Goal: Task Accomplishment & Management: Manage account settings

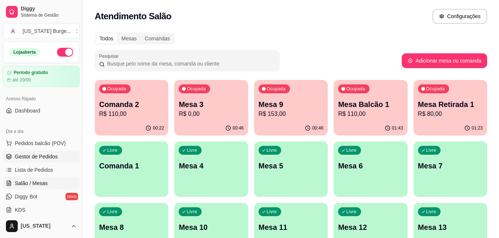
click at [25, 158] on span "Gestor de Pedidos" at bounding box center [36, 156] width 43 height 7
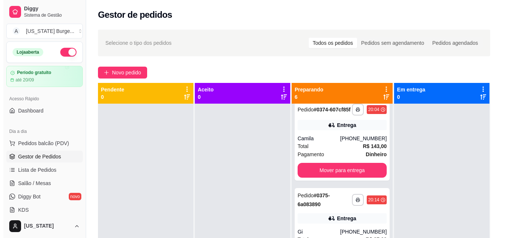
scroll to position [189, 0]
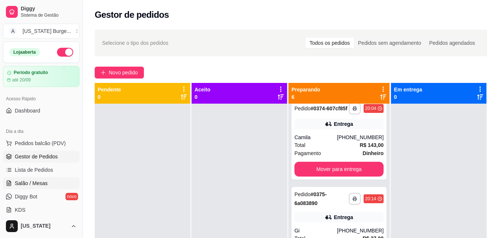
click at [33, 179] on span "Salão / Mesas" at bounding box center [31, 182] width 33 height 7
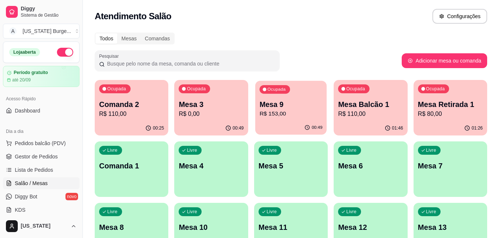
click at [273, 101] on p "Mesa 9" at bounding box center [290, 104] width 63 height 10
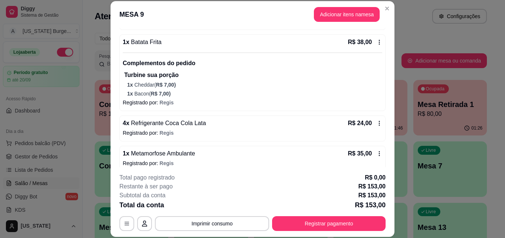
scroll to position [91, 0]
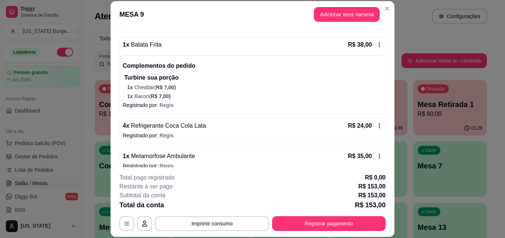
click at [374, 126] on div "4 x Refrigerante Coca Cola Lata R$ 24,00 Registrado por: Regis" at bounding box center [252, 131] width 266 height 26
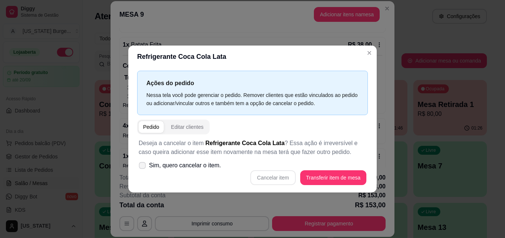
click at [188, 164] on span "Sim, quero cancelar o item." at bounding box center [185, 165] width 72 height 9
click at [143, 166] on input "Sim, quero cancelar o item." at bounding box center [140, 168] width 5 height 5
checkbox input "true"
click at [266, 174] on button "Cancelar item" at bounding box center [272, 177] width 45 height 15
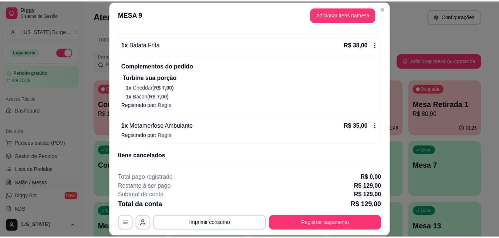
scroll to position [113, 0]
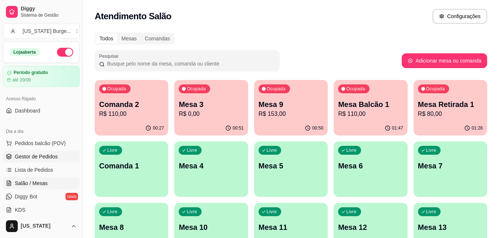
click at [39, 157] on span "Gestor de Pedidos" at bounding box center [36, 156] width 43 height 7
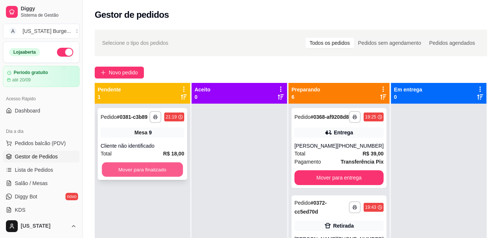
click at [156, 165] on button "Mover para finalizado" at bounding box center [142, 169] width 81 height 14
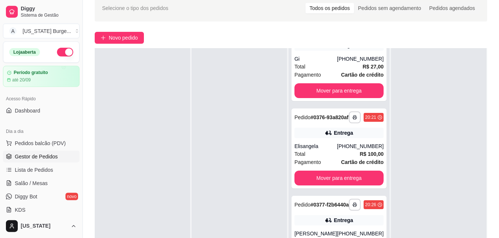
scroll to position [320, 0]
click at [335, 87] on button "Mover para entrega" at bounding box center [339, 91] width 87 height 14
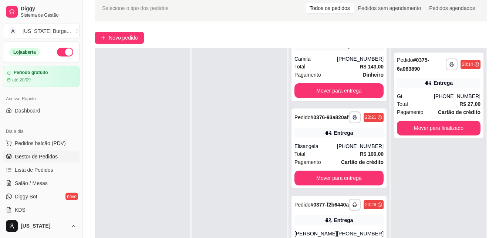
scroll to position [227, 0]
click at [336, 87] on button "Mover para entrega" at bounding box center [338, 90] width 89 height 15
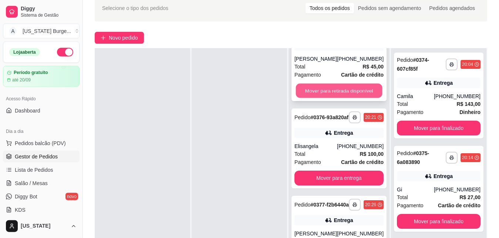
click at [336, 87] on button "Mover para retirada disponível" at bounding box center [339, 91] width 87 height 14
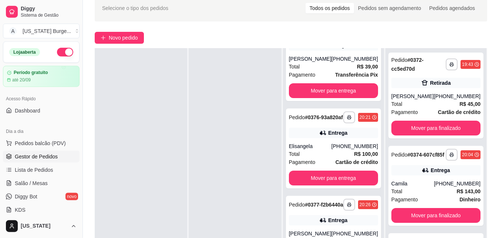
scroll to position [40, 0]
click at [336, 87] on button "Mover para entrega" at bounding box center [333, 91] width 87 height 14
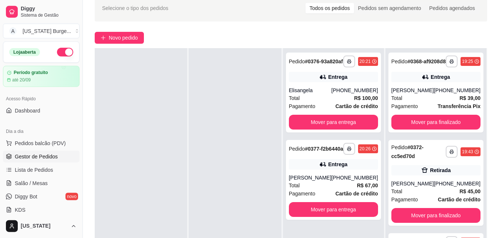
scroll to position [0, 0]
click at [336, 82] on div "Entrega" at bounding box center [333, 77] width 89 height 10
click at [323, 132] on div "**********" at bounding box center [333, 93] width 95 height 80
click at [330, 124] on button "Mover para entrega" at bounding box center [333, 122] width 87 height 14
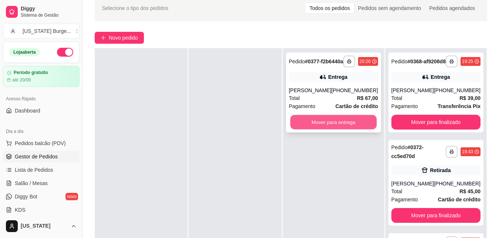
click at [335, 129] on button "Mover para entrega" at bounding box center [333, 122] width 87 height 14
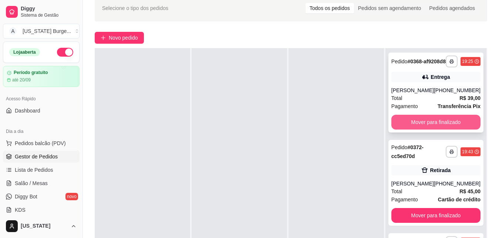
click at [419, 129] on button "Mover para finalizado" at bounding box center [435, 122] width 89 height 15
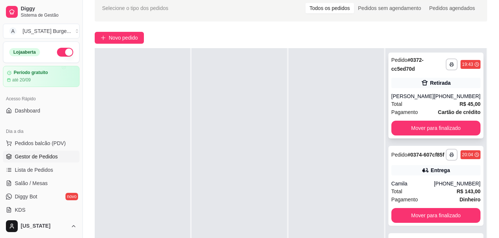
click at [419, 131] on button "Mover para finalizado" at bounding box center [435, 128] width 89 height 15
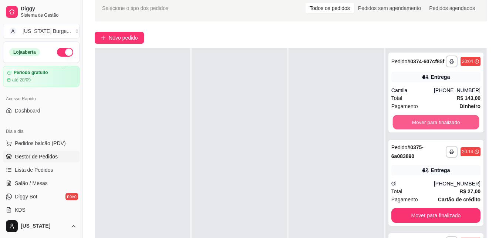
click at [419, 129] on button "Mover para finalizado" at bounding box center [435, 122] width 87 height 14
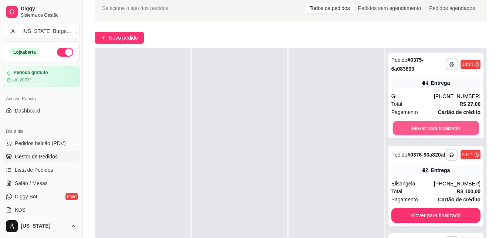
click at [419, 131] on button "Mover para finalizado" at bounding box center [435, 128] width 87 height 14
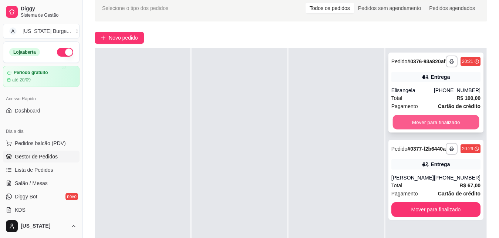
click at [419, 129] on button "Mover para finalizado" at bounding box center [435, 122] width 87 height 14
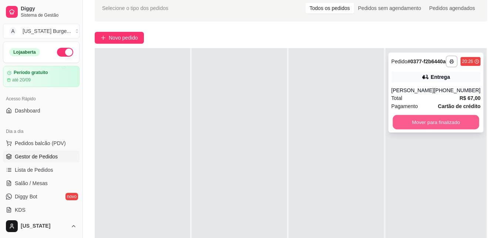
click at [419, 129] on button "Mover para finalizado" at bounding box center [435, 122] width 87 height 14
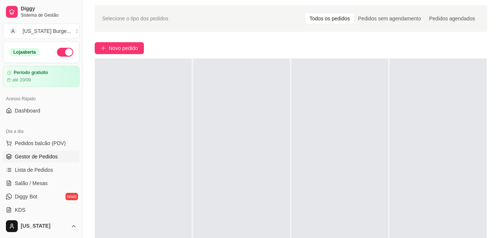
scroll to position [27, 0]
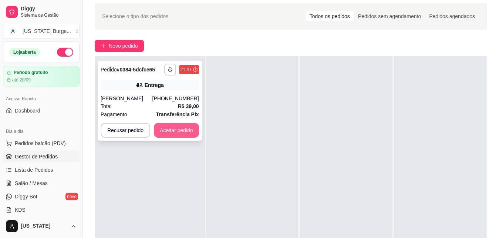
click at [161, 135] on button "Aceitar pedido" at bounding box center [176, 130] width 45 height 15
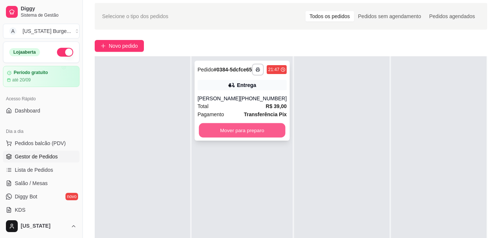
click at [210, 138] on button "Mover para preparo" at bounding box center [242, 130] width 87 height 14
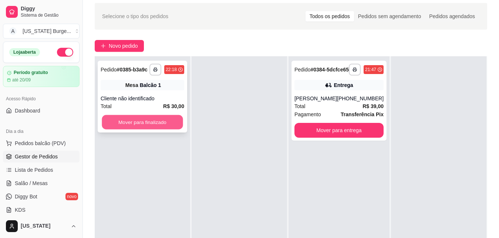
click at [169, 124] on button "Mover para finalizado" at bounding box center [142, 122] width 81 height 14
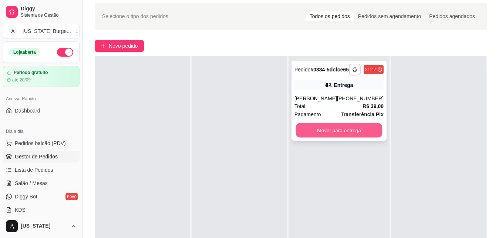
click at [313, 134] on button "Mover para entrega" at bounding box center [339, 130] width 87 height 14
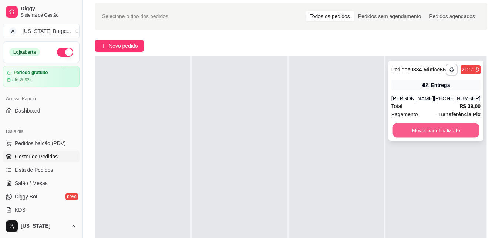
click at [408, 137] on button "Mover para finalizado" at bounding box center [435, 130] width 87 height 14
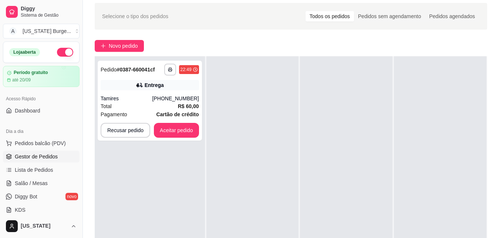
click at [61, 51] on button "button" at bounding box center [65, 52] width 16 height 9
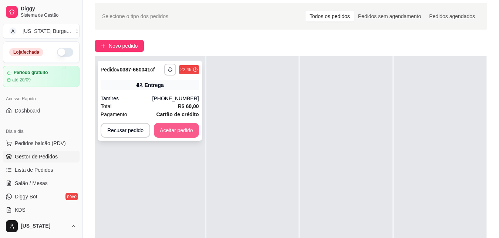
click at [166, 125] on button "Aceitar pedido" at bounding box center [176, 130] width 45 height 15
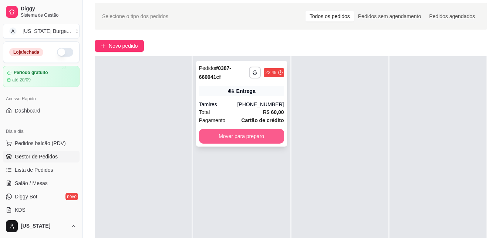
click at [263, 131] on button "Mover para preparo" at bounding box center [241, 136] width 85 height 15
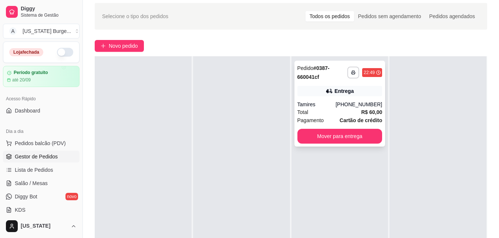
click at [351, 107] on div "[PHONE_NUMBER]" at bounding box center [358, 104] width 47 height 7
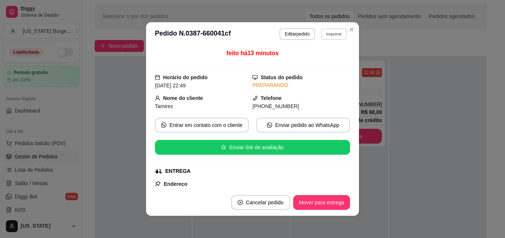
click at [329, 34] on button "Imprimir" at bounding box center [334, 33] width 26 height 11
click at [321, 58] on button "IMPRESSORA" at bounding box center [319, 60] width 54 height 12
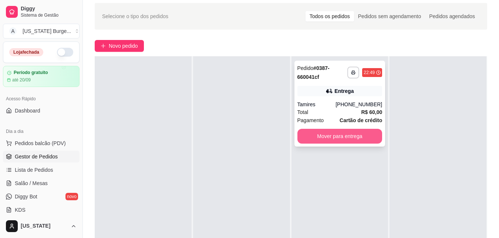
click at [325, 134] on button "Mover para entrega" at bounding box center [339, 136] width 85 height 15
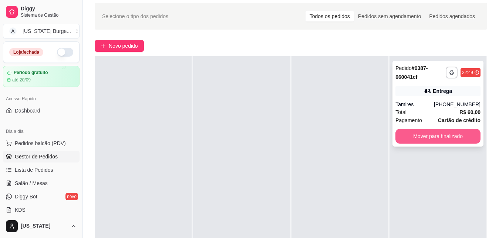
click at [438, 135] on button "Mover para finalizado" at bounding box center [437, 136] width 85 height 15
